Goal: Task Accomplishment & Management: Use online tool/utility

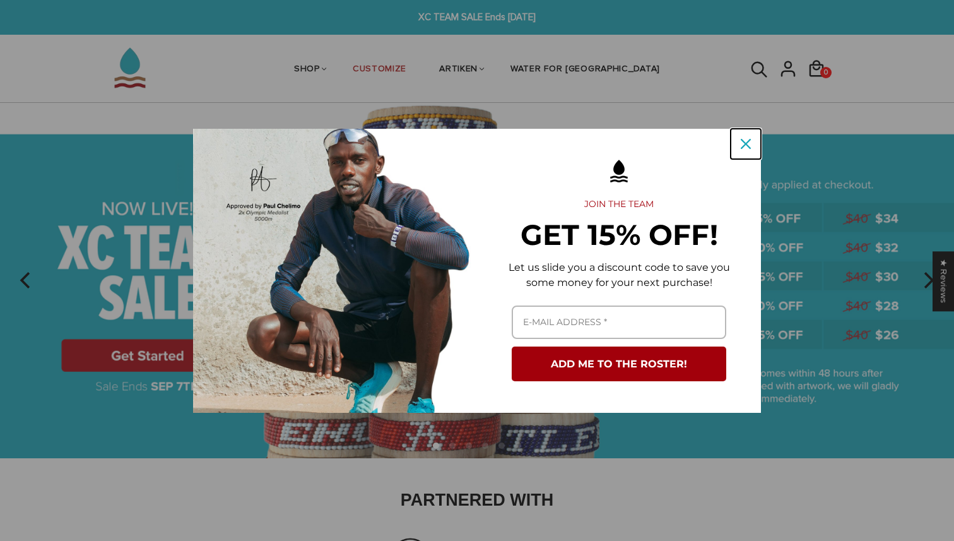
click at [746, 139] on icon "close icon" at bounding box center [746, 144] width 10 height 10
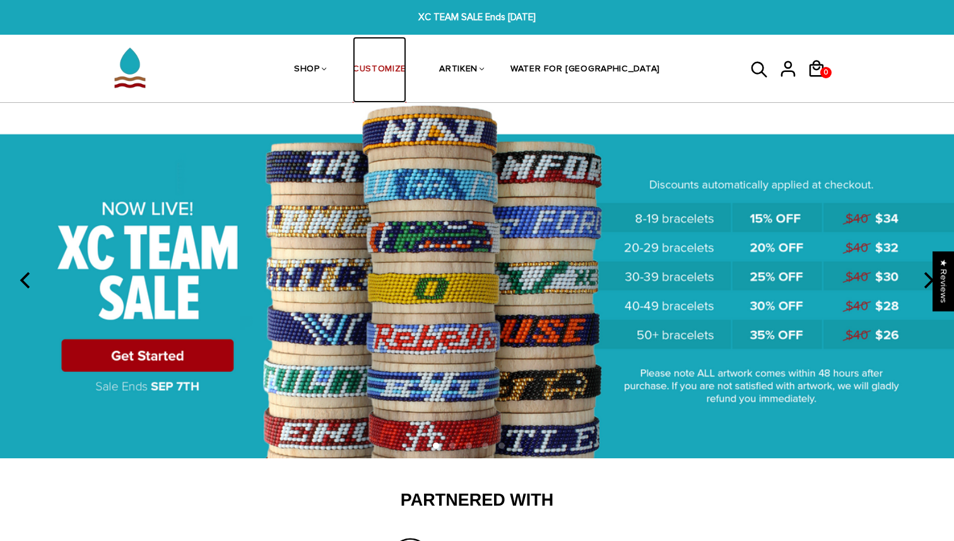
click at [406, 72] on link "CUSTOMIZE" at bounding box center [380, 70] width 54 height 67
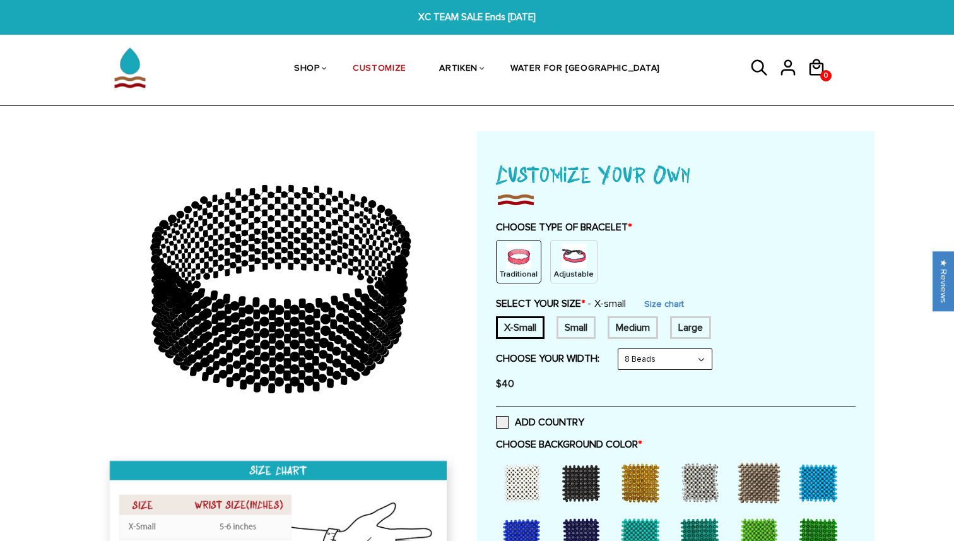
click at [561, 262] on img at bounding box center [573, 255] width 25 height 25
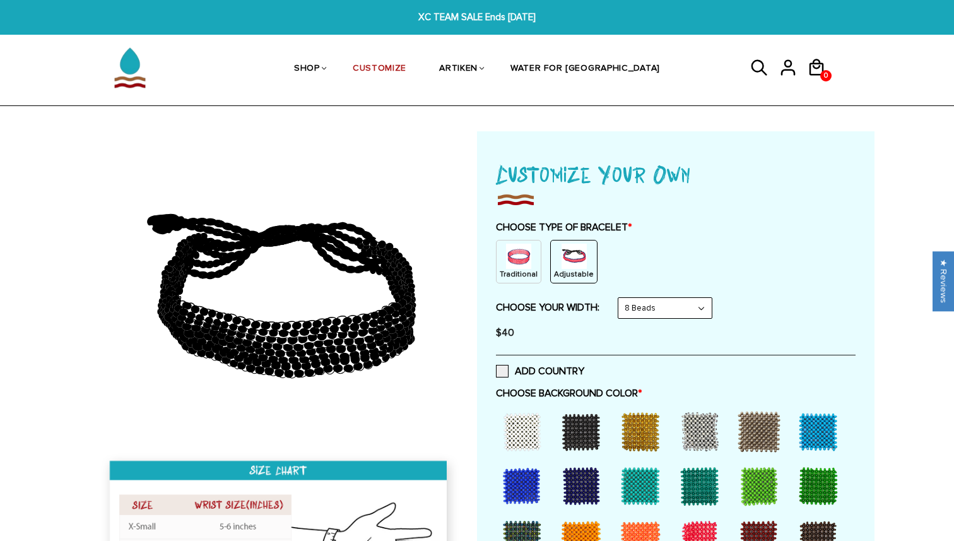
click at [625, 305] on select "8 Beads 6 Beads 10 Beads" at bounding box center [664, 308] width 93 height 20
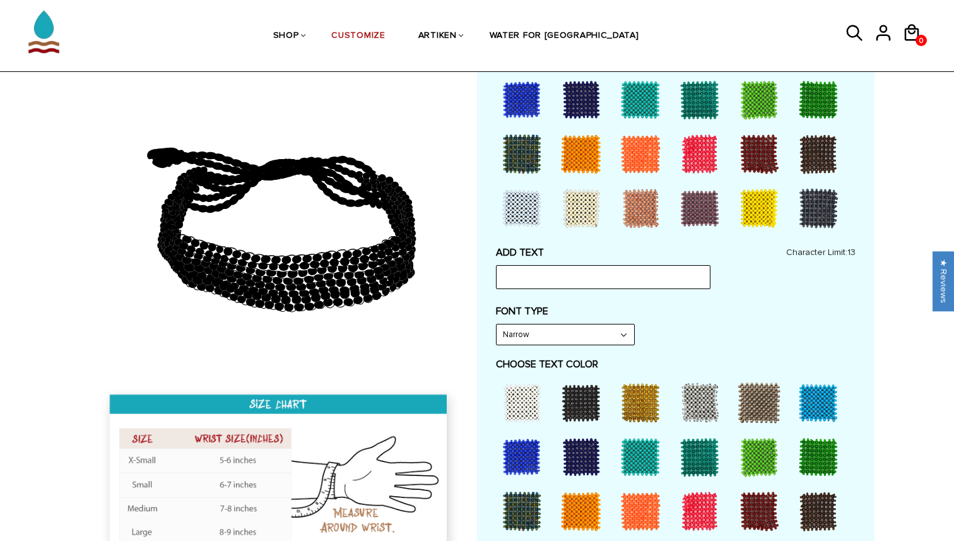
scroll to position [385, 0]
